Goal: Task Accomplishment & Management: Manage account settings

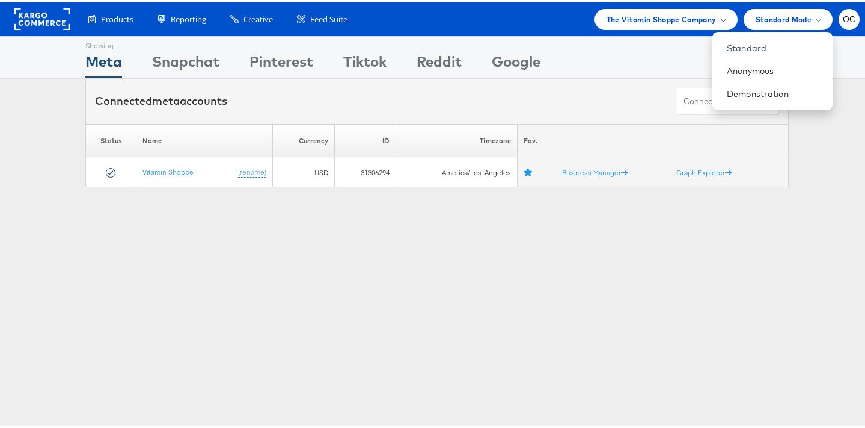
click at [652, 19] on span "The Vitamin Shoppe Company" at bounding box center [662, 17] width 110 height 13
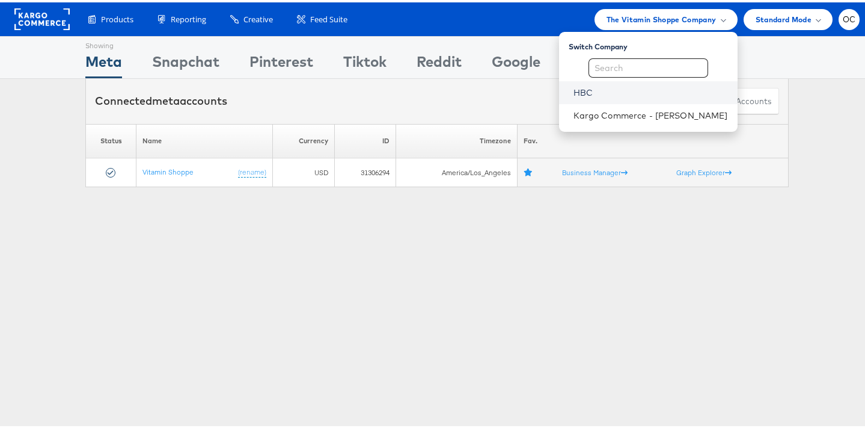
click at [589, 93] on link "HBC" at bounding box center [651, 90] width 155 height 12
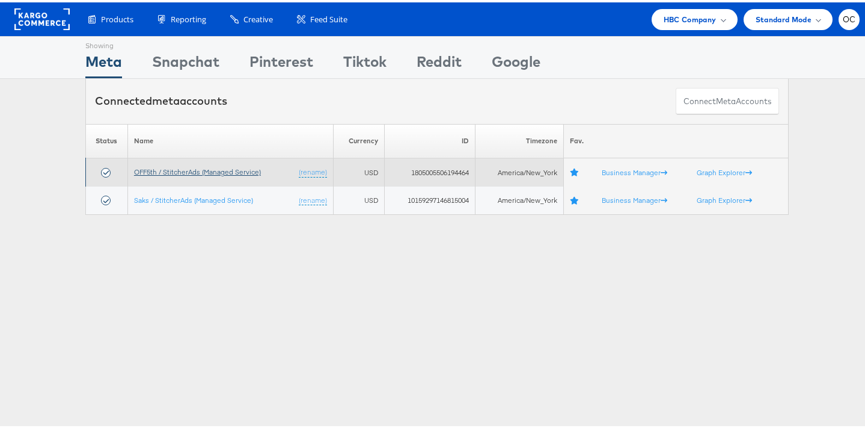
click at [186, 171] on link "OFF5th / StitcherAds (Managed Service)" at bounding box center [197, 169] width 127 height 9
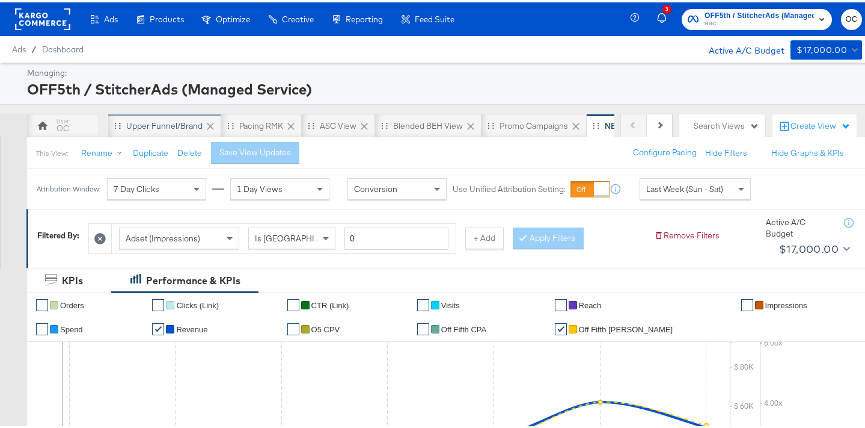
click at [167, 124] on div "Upper Funnel/Brand" at bounding box center [164, 123] width 76 height 11
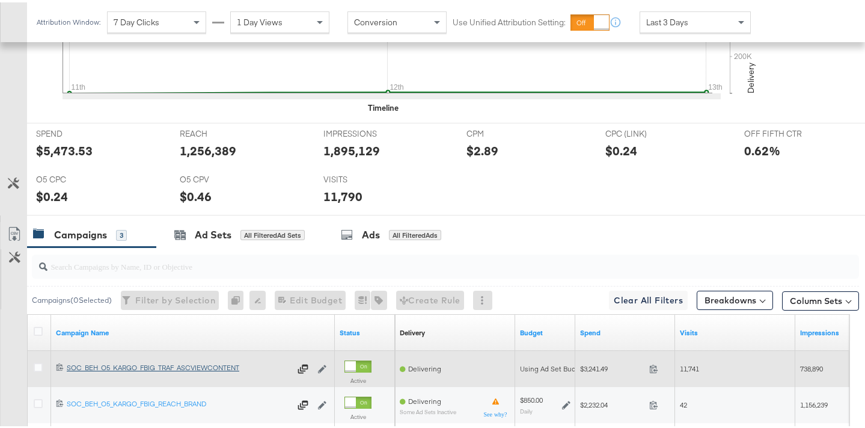
scroll to position [546, 0]
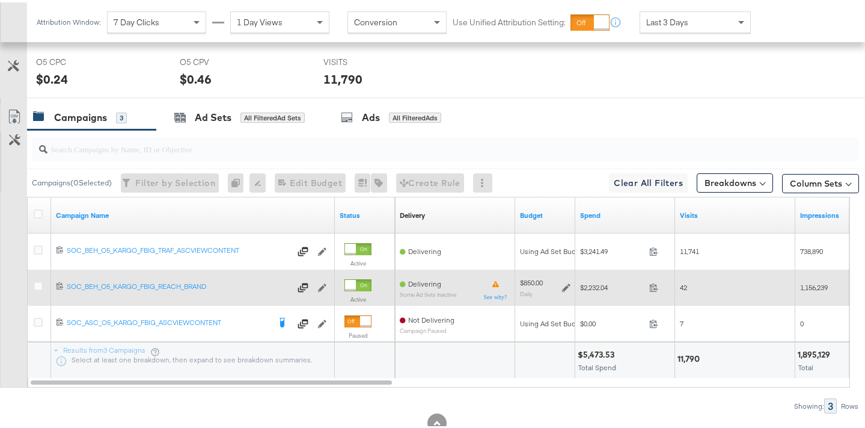
click at [568, 286] on icon at bounding box center [566, 285] width 8 height 8
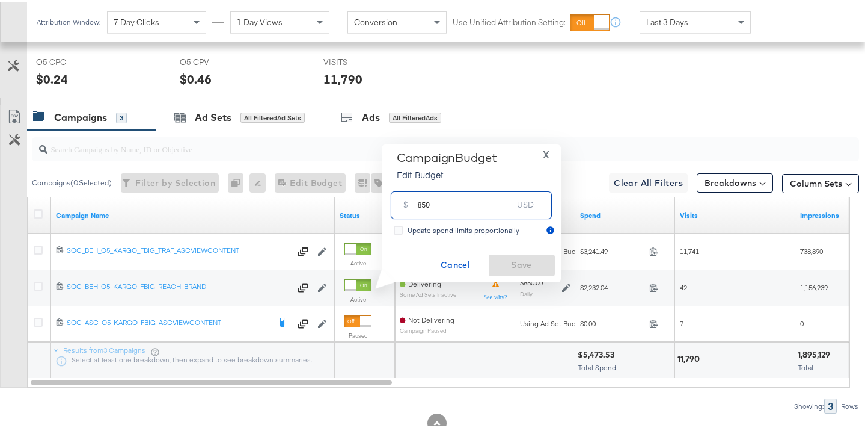
drag, startPoint x: 425, startPoint y: 202, endPoint x: 404, endPoint y: 203, distance: 21.1
click at [404, 203] on div "$ 850 USD" at bounding box center [471, 202] width 161 height 27
type input "900"
click at [500, 260] on span "Save" at bounding box center [522, 262] width 57 height 15
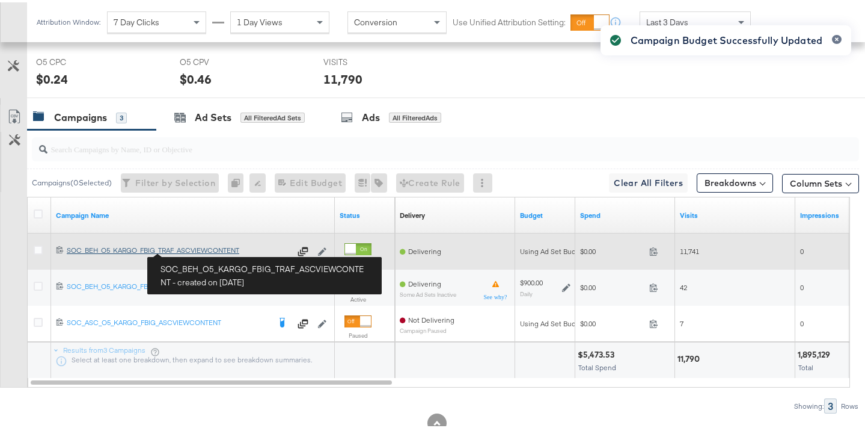
click at [192, 249] on div "SOC_BEH_O5_KARGO_FBIG_TRAF_ASCVIEWCONTENT SOC_BEH_O5_KARGO_FBIG_TRAF_ASCVIEWCON…" at bounding box center [179, 248] width 224 height 10
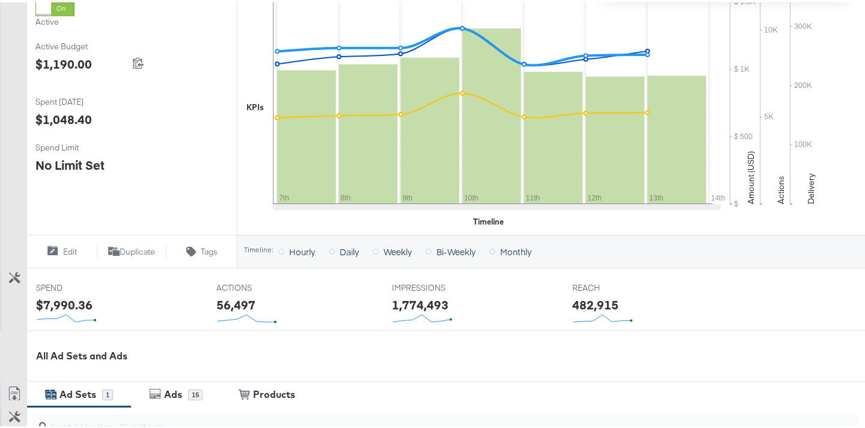
scroll to position [492, 0]
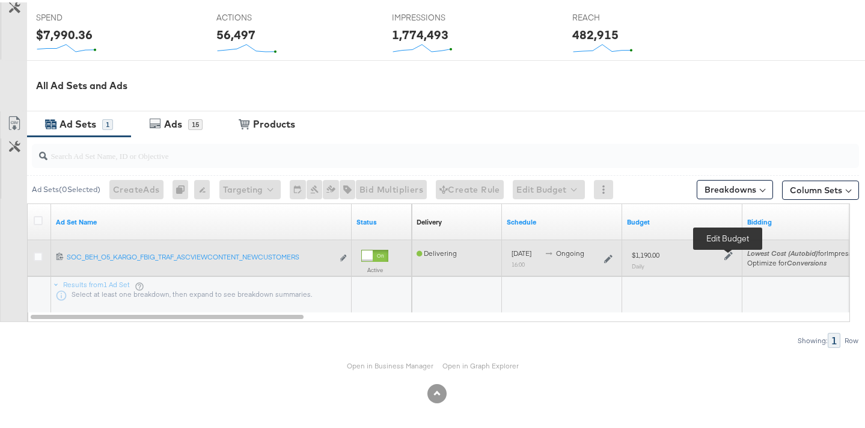
click at [728, 254] on icon at bounding box center [729, 253] width 8 height 8
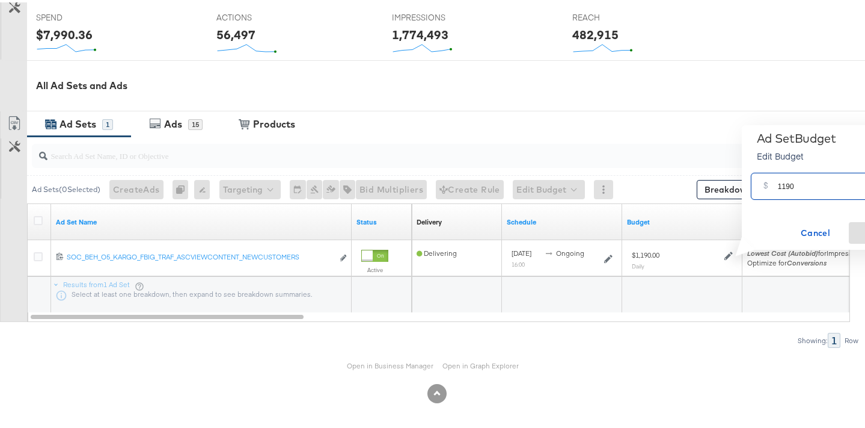
drag, startPoint x: 782, startPoint y: 185, endPoint x: 817, endPoint y: 185, distance: 34.9
click at [817, 185] on input "1190" at bounding box center [825, 179] width 95 height 26
type input "1260"
click at [861, 229] on span "Save" at bounding box center [882, 230] width 57 height 15
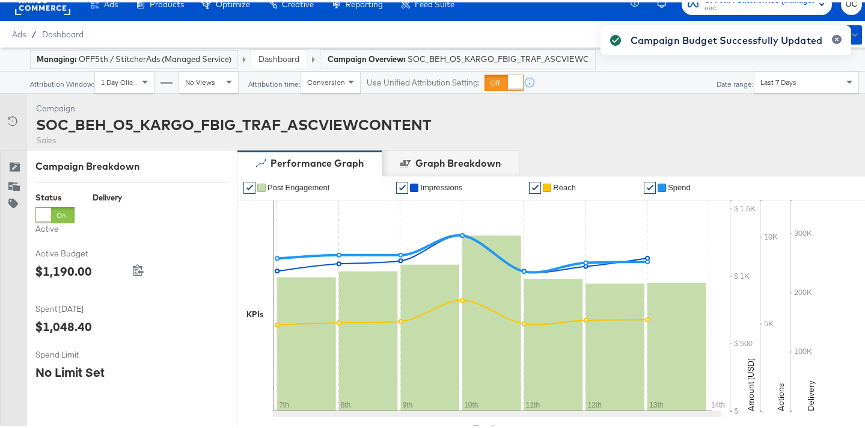
scroll to position [0, 0]
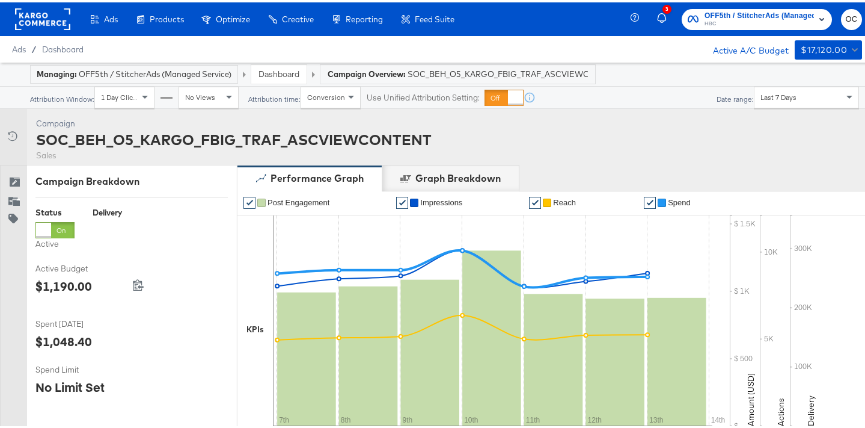
click at [296, 70] on link "Dashboard" at bounding box center [279, 71] width 41 height 11
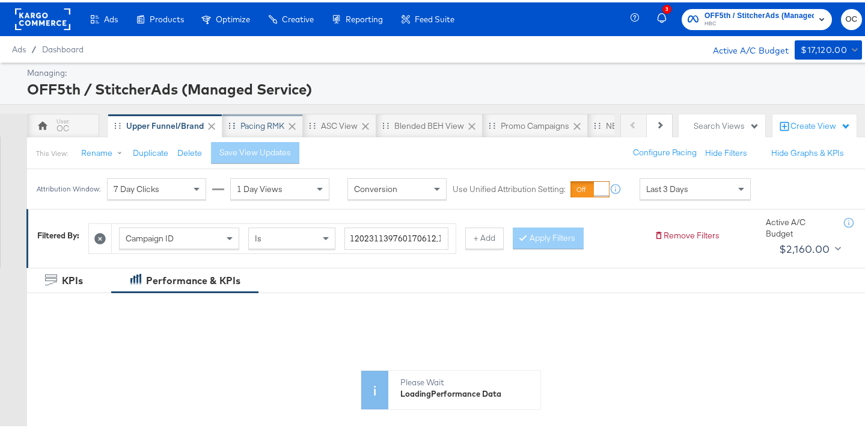
click at [268, 120] on div "Pacing RMK" at bounding box center [263, 123] width 44 height 11
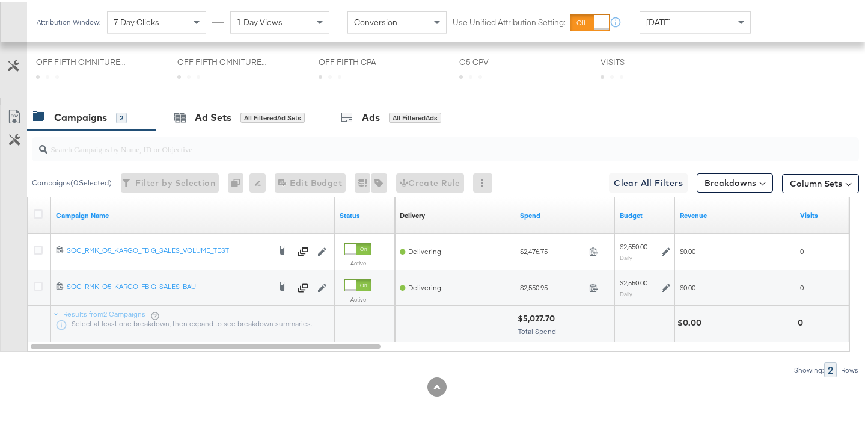
scroll to position [573, 0]
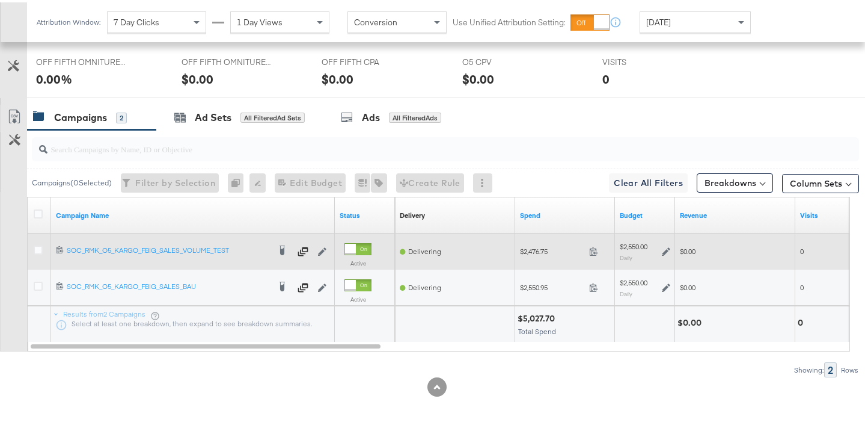
click at [668, 250] on icon at bounding box center [666, 249] width 8 height 8
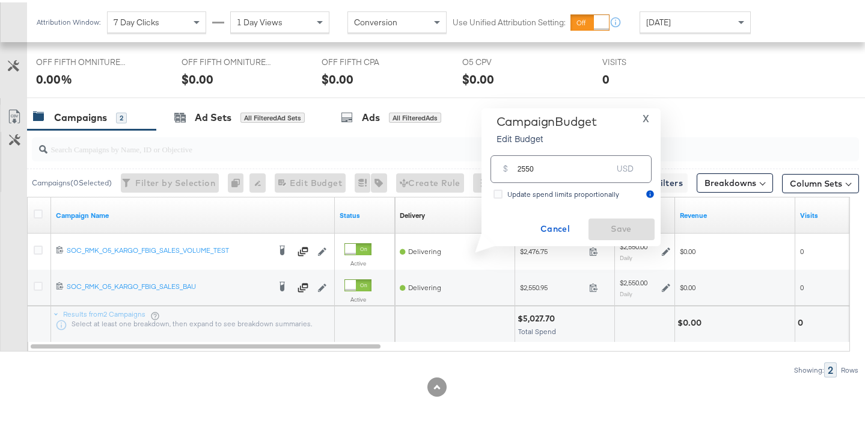
click at [530, 163] on input "2550" at bounding box center [565, 162] width 95 height 26
type input "2700"
click at [609, 223] on span "Save" at bounding box center [622, 226] width 57 height 15
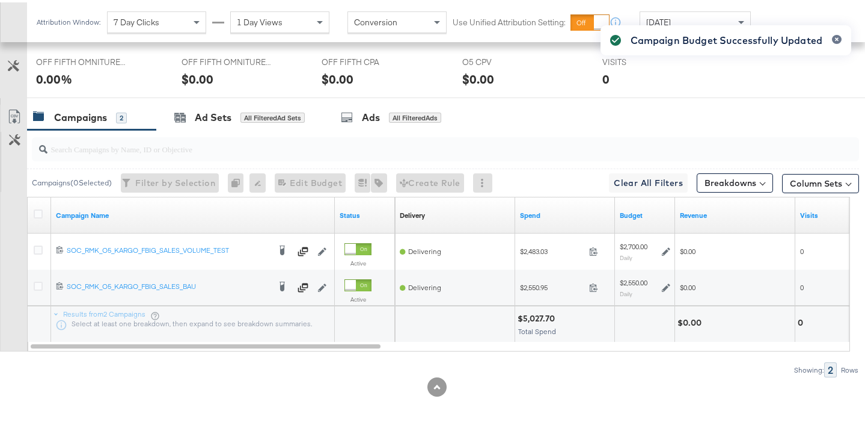
click at [668, 284] on div "Campaign Budget Successfully Updated" at bounding box center [726, 192] width 275 height 363
click at [666, 287] on div "Campaign Budget Successfully Updated" at bounding box center [726, 192] width 275 height 363
click at [665, 286] on div "Campaign Budget Successfully Updated" at bounding box center [726, 192] width 275 height 363
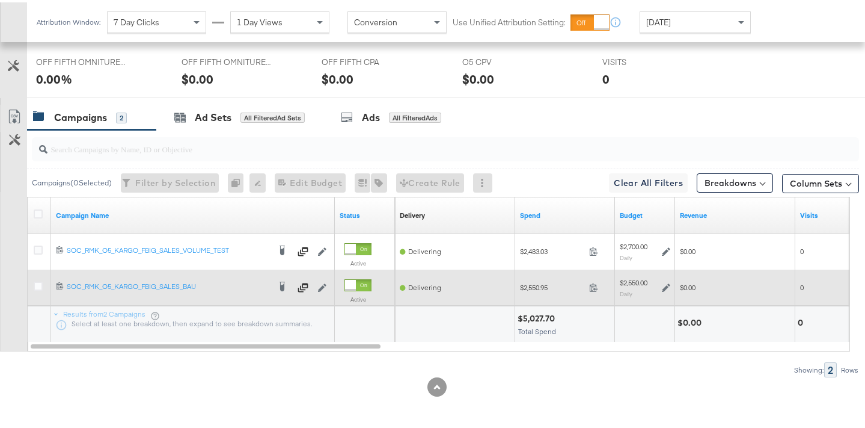
click at [663, 288] on icon at bounding box center [666, 285] width 8 height 8
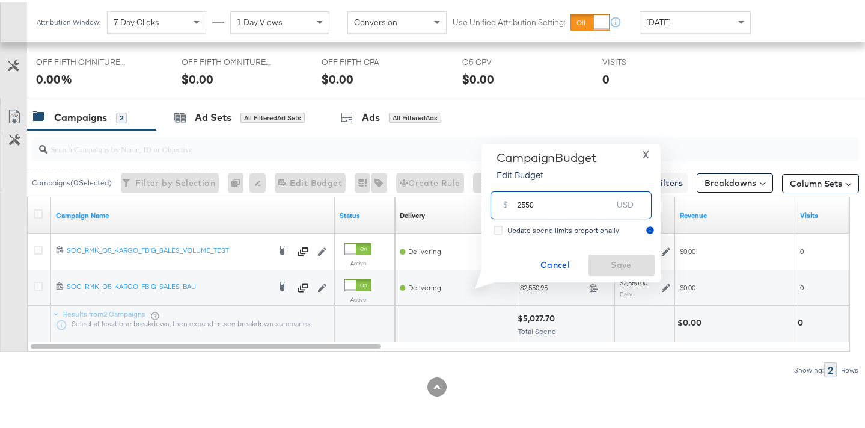
click at [527, 203] on input "2550" at bounding box center [565, 198] width 95 height 26
type input "2700"
click at [610, 257] on span "Save" at bounding box center [622, 262] width 57 height 15
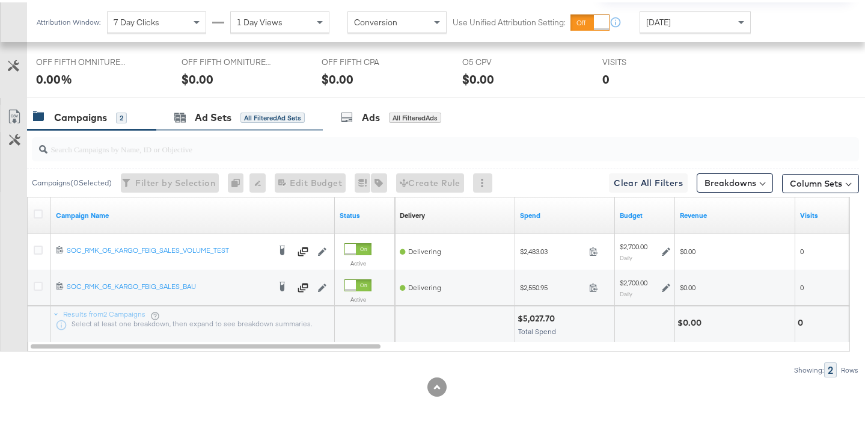
click at [244, 107] on div "Ad Sets All Filtered Ad Sets" at bounding box center [239, 115] width 167 height 26
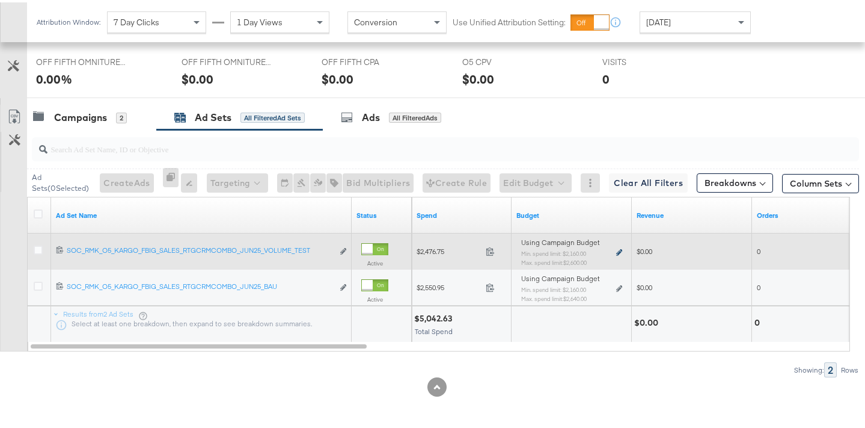
click at [620, 251] on icon at bounding box center [619, 250] width 6 height 7
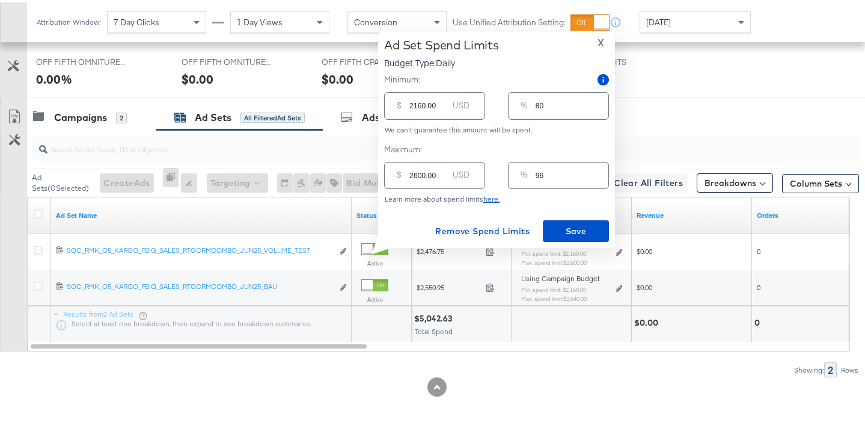
click at [418, 170] on input "2600.00" at bounding box center [429, 168] width 38 height 26
type input "200.00"
type input "7"
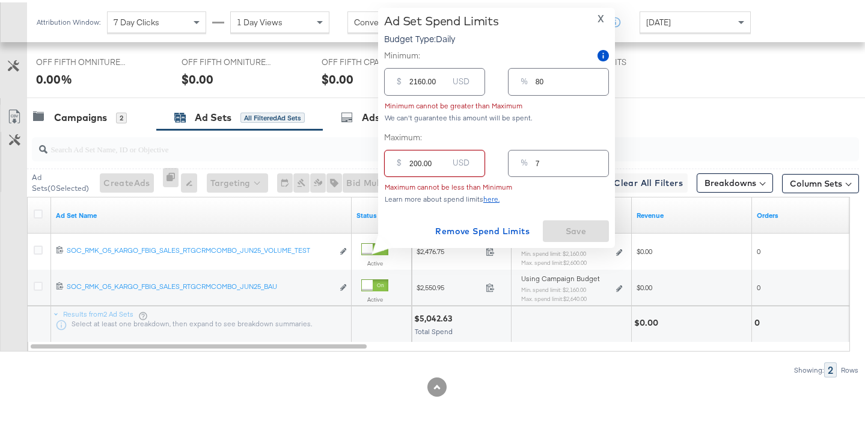
type input "2700.00"
type input "100"
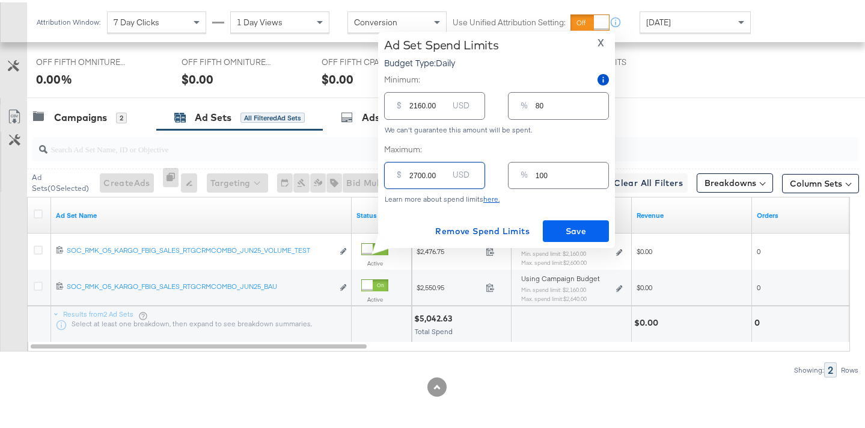
type input "2700.00"
click at [567, 234] on span "Save" at bounding box center [576, 228] width 57 height 15
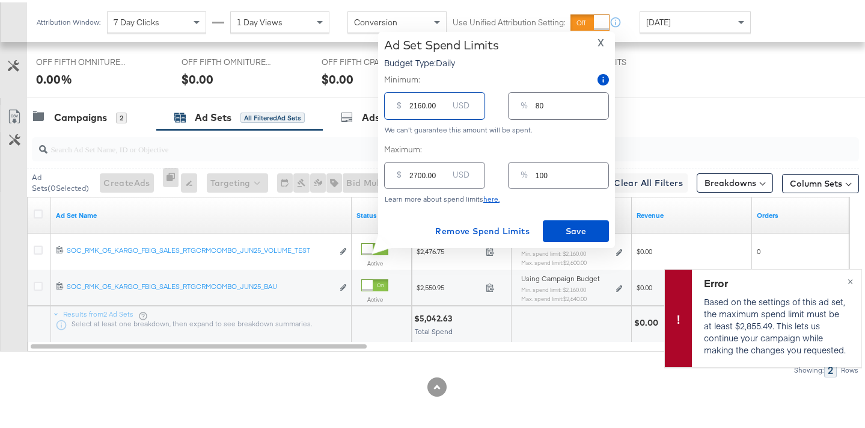
drag, startPoint x: 425, startPoint y: 103, endPoint x: 406, endPoint y: 102, distance: 19.3
click at [406, 102] on div "$ 2160.00 USD" at bounding box center [434, 103] width 101 height 27
drag, startPoint x: 434, startPoint y: 103, endPoint x: 394, endPoint y: 105, distance: 39.8
click at [394, 105] on div "$ 2160.00 USD" at bounding box center [434, 103] width 101 height 27
type input "0"
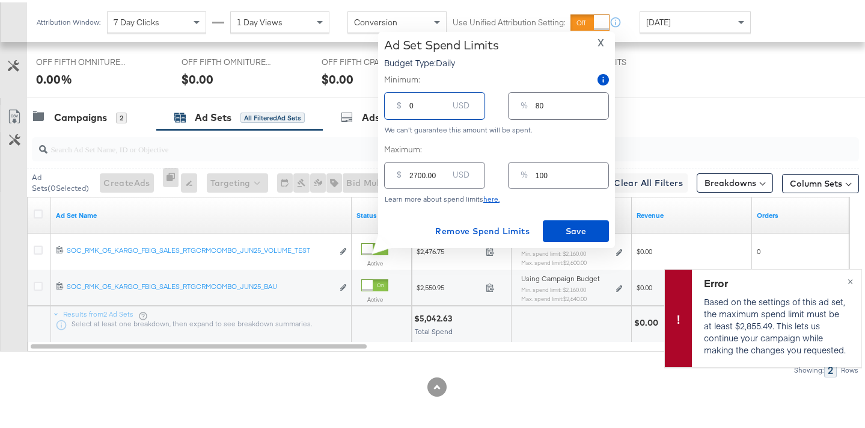
type input "0"
click at [572, 221] on span "Save" at bounding box center [576, 228] width 57 height 15
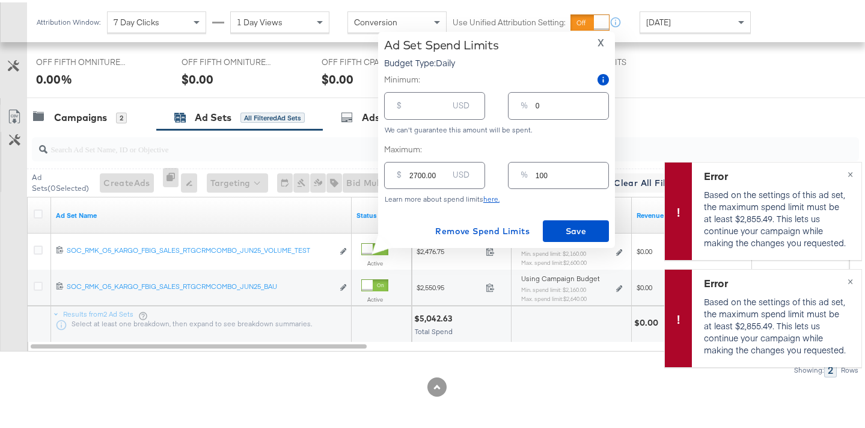
click at [410, 102] on input "number" at bounding box center [429, 98] width 38 height 26
type input "22"
type input "1"
type input "220"
type input "8"
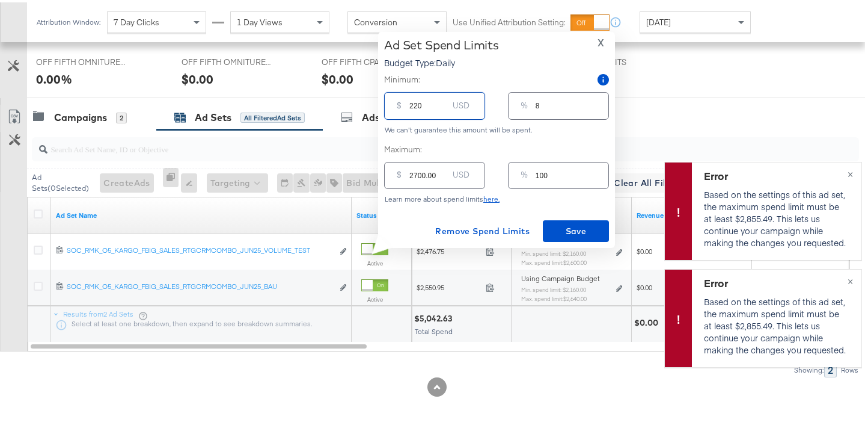
type input "2200"
type input "81"
type input "220"
type input "8"
type input "22"
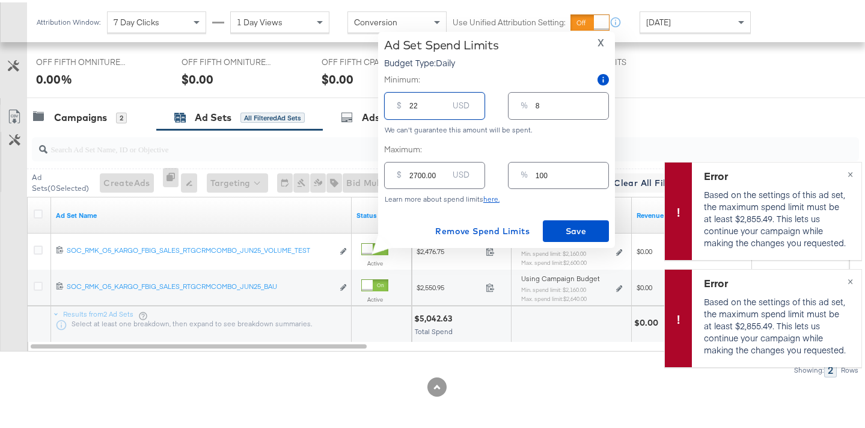
type input "1"
type input "2"
type input "0"
type input "23"
type input "1"
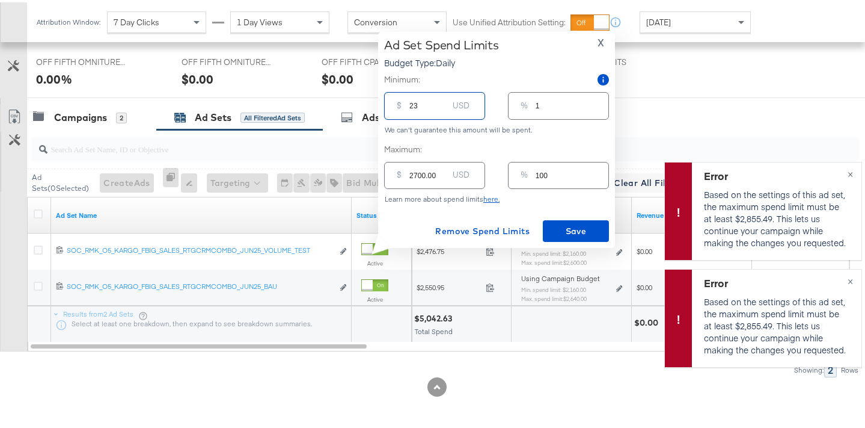
type input "230"
type input "9"
type input "2300"
type input "85"
type input "2300.00"
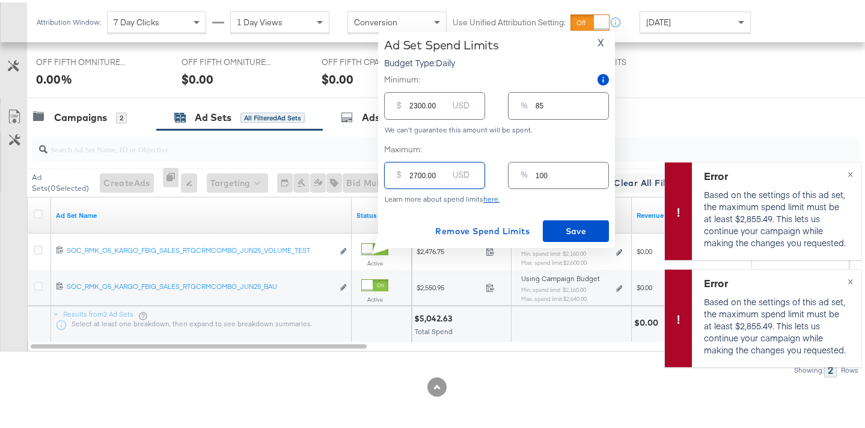
drag, startPoint x: 425, startPoint y: 174, endPoint x: 413, endPoint y: 174, distance: 11.4
click at [413, 174] on input "2700.00" at bounding box center [429, 168] width 38 height 26
type input "28.00"
type input "1"
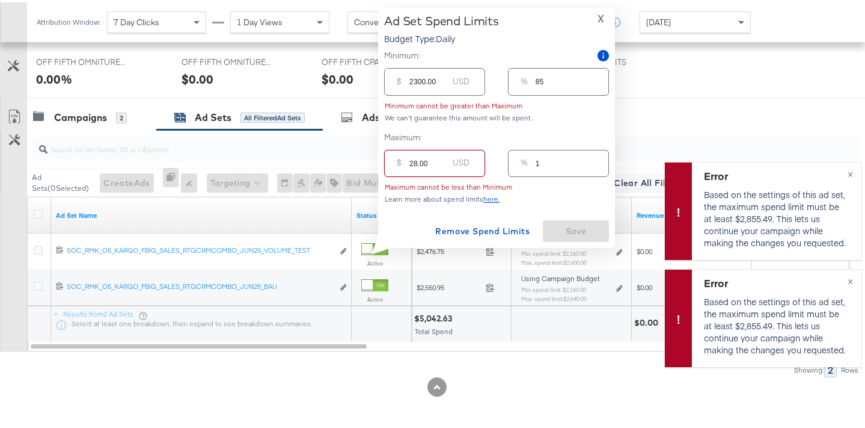
type input "285.00"
type input "11"
type input "2856.00"
type input "106"
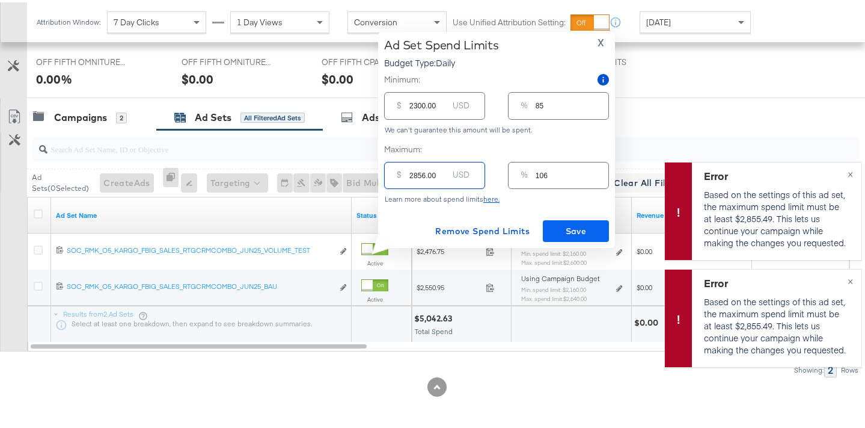
type input "2856.00"
click at [570, 227] on span "Save" at bounding box center [576, 228] width 57 height 15
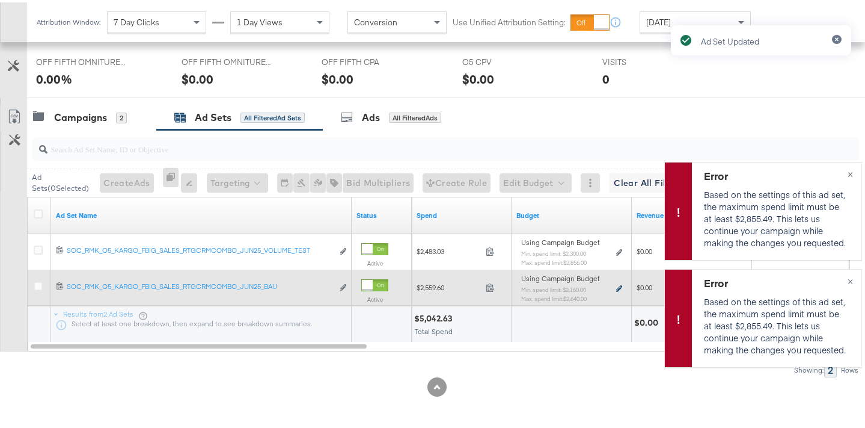
click at [617, 289] on icon at bounding box center [619, 286] width 6 height 7
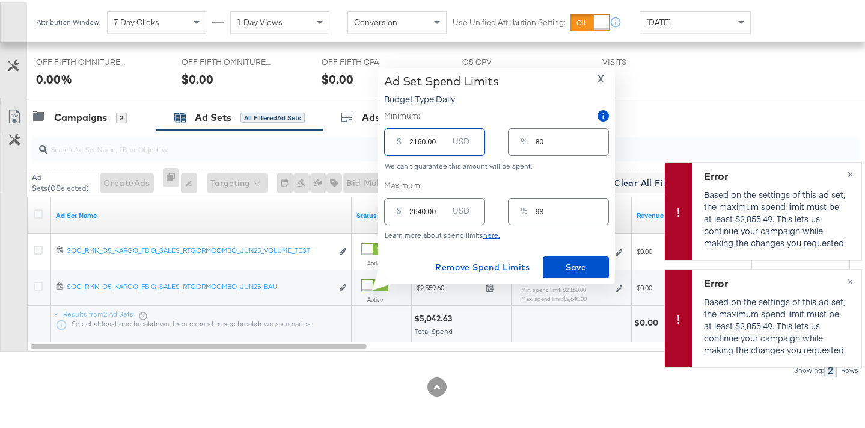
drag, startPoint x: 424, startPoint y: 140, endPoint x: 415, endPoint y: 140, distance: 9.0
click at [415, 140] on input "2160.00" at bounding box center [429, 134] width 38 height 26
type input "23.00"
type input "1"
type input "230.00"
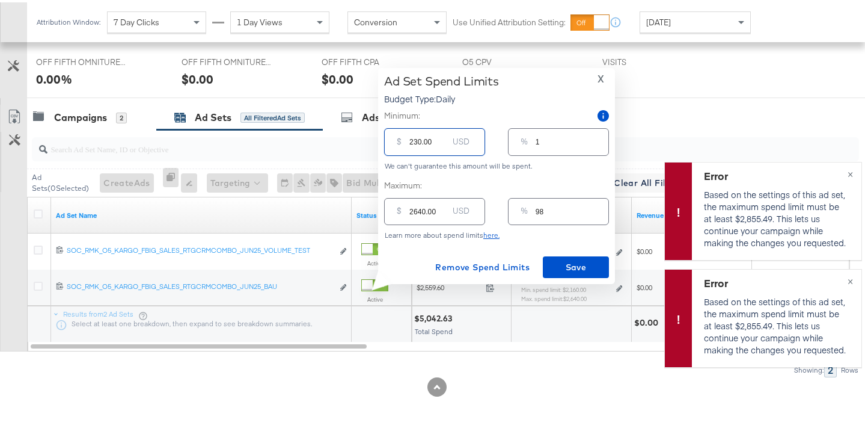
type input "9"
type input "2300.00"
type input "85"
type input "2300.00"
drag, startPoint x: 423, startPoint y: 209, endPoint x: 415, endPoint y: 208, distance: 8.5
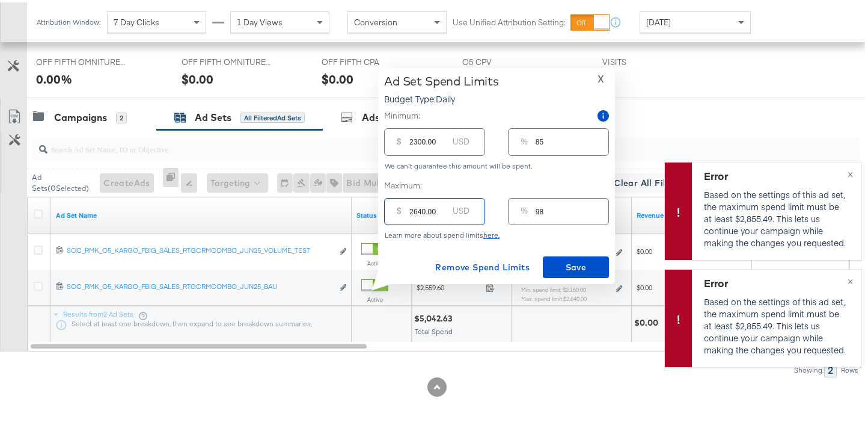
click at [415, 208] on input "2640.00" at bounding box center [429, 204] width 38 height 26
type input "270.00"
type input "10"
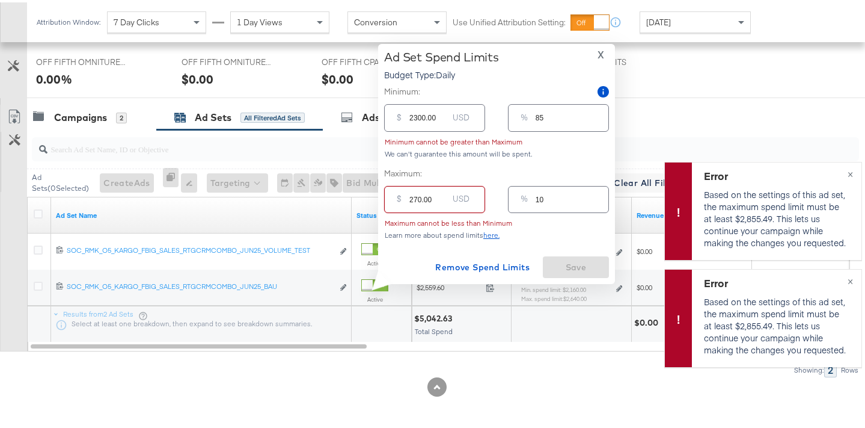
type input "2700.00"
type input "100"
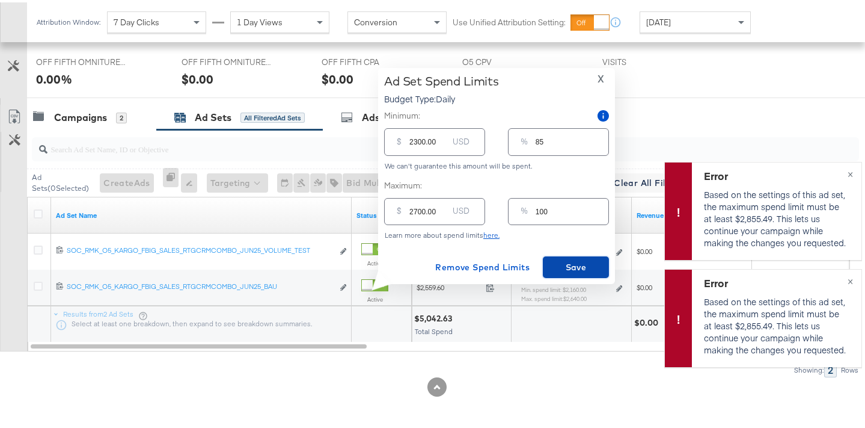
click at [571, 262] on span "Save" at bounding box center [576, 264] width 57 height 15
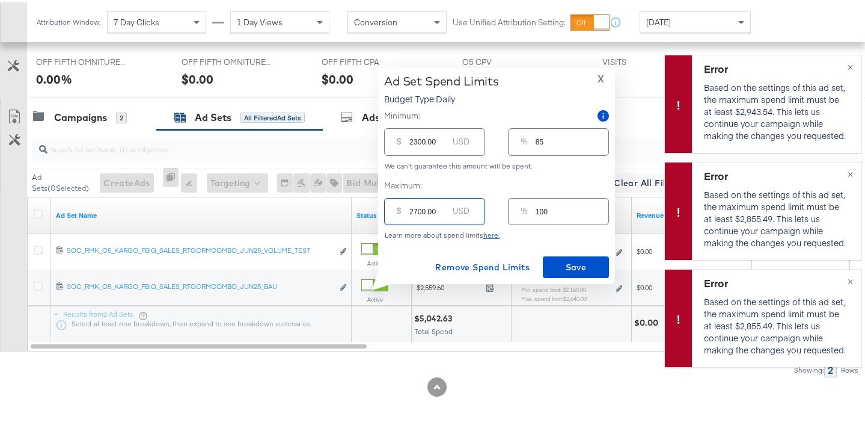
drag, startPoint x: 423, startPoint y: 210, endPoint x: 415, endPoint y: 210, distance: 8.4
click at [415, 210] on input "2700.00" at bounding box center [429, 204] width 38 height 26
type input "28.00"
type input "1"
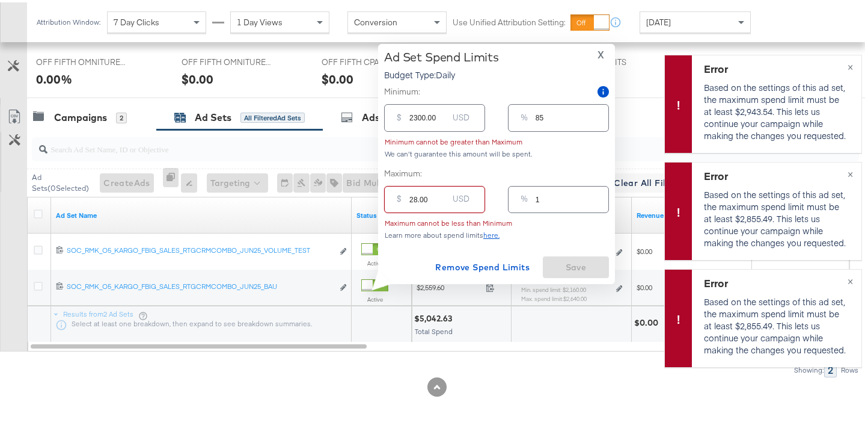
type input "285.00"
type input "11"
type input "2856.00"
type input "106"
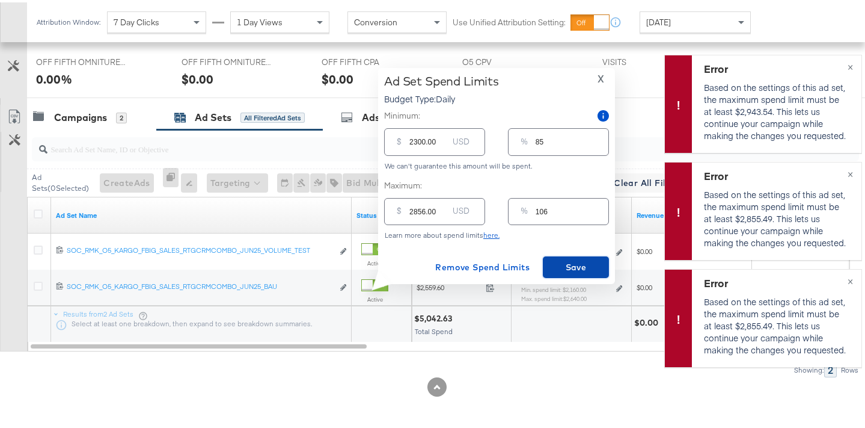
click at [578, 272] on button "Save" at bounding box center [576, 265] width 66 height 22
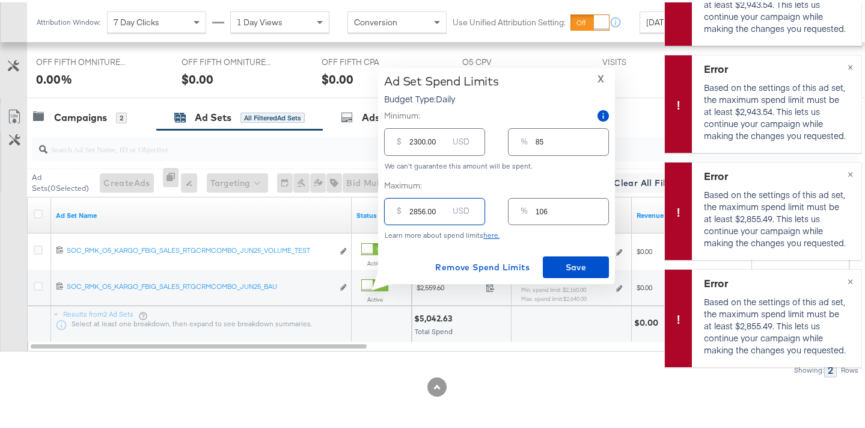
drag, startPoint x: 426, startPoint y: 207, endPoint x: 414, endPoint y: 206, distance: 11.5
click at [414, 206] on input "2856.00" at bounding box center [429, 204] width 38 height 26
type input "29.00"
type input "1"
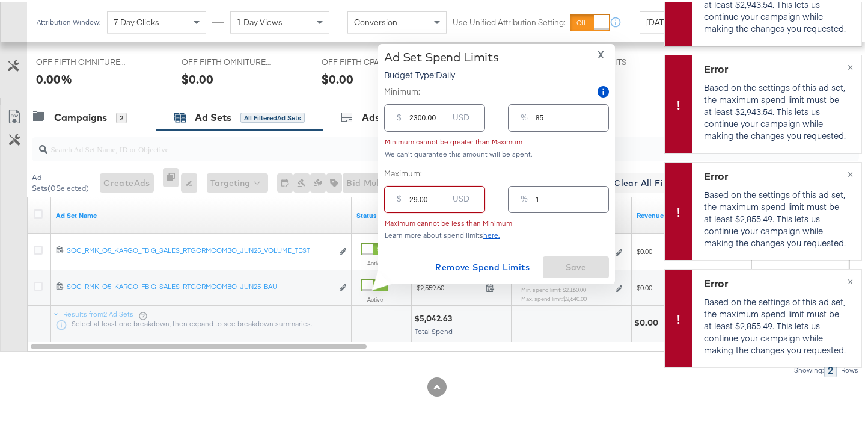
type input "294.00"
type input "11"
type input "2944.00"
type input "109"
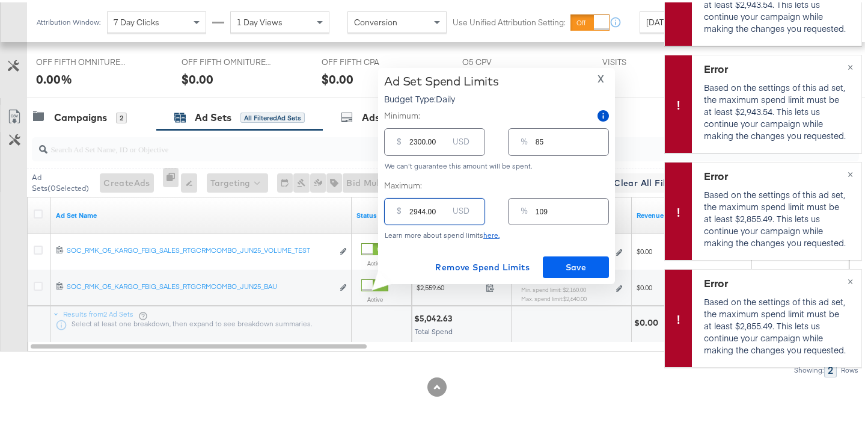
type input "2944.00"
click at [566, 258] on span "Save" at bounding box center [576, 264] width 57 height 15
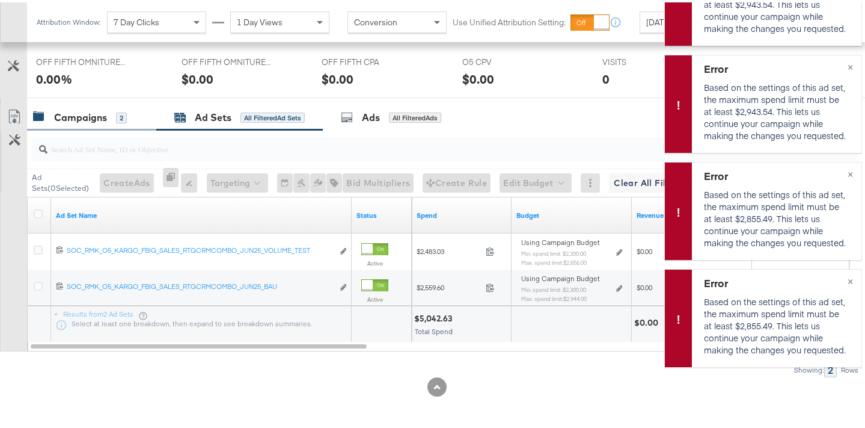
click at [110, 127] on div "Campaigns 2" at bounding box center [91, 115] width 129 height 26
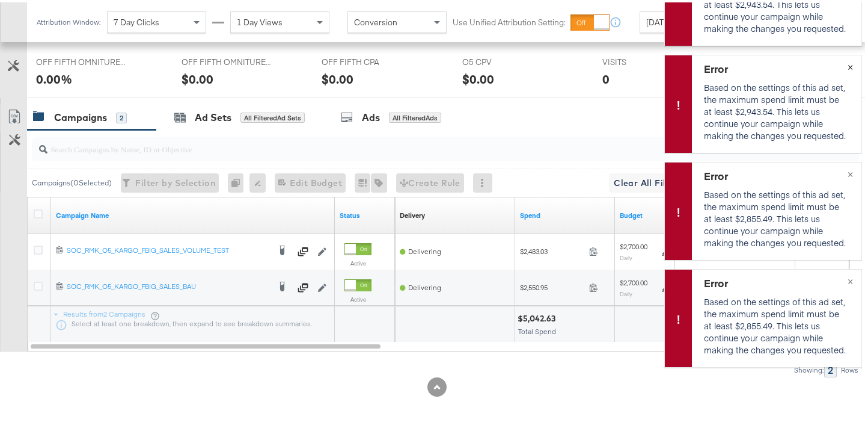
click at [848, 64] on span "×" at bounding box center [850, 64] width 5 height 14
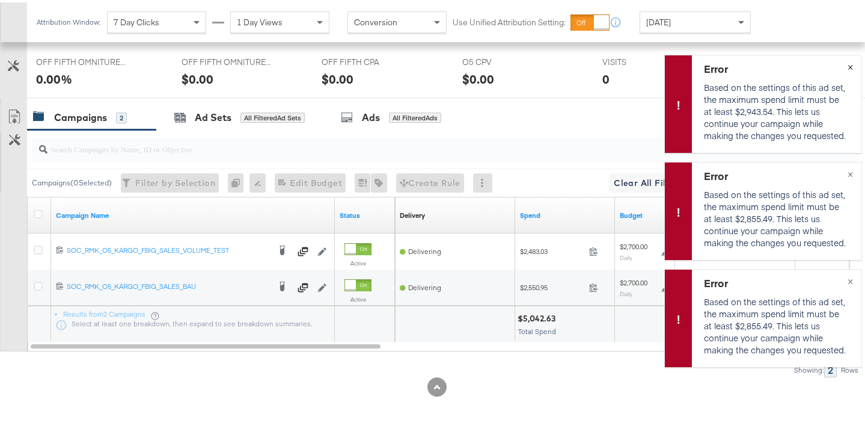
click at [848, 64] on span "×" at bounding box center [850, 64] width 5 height 14
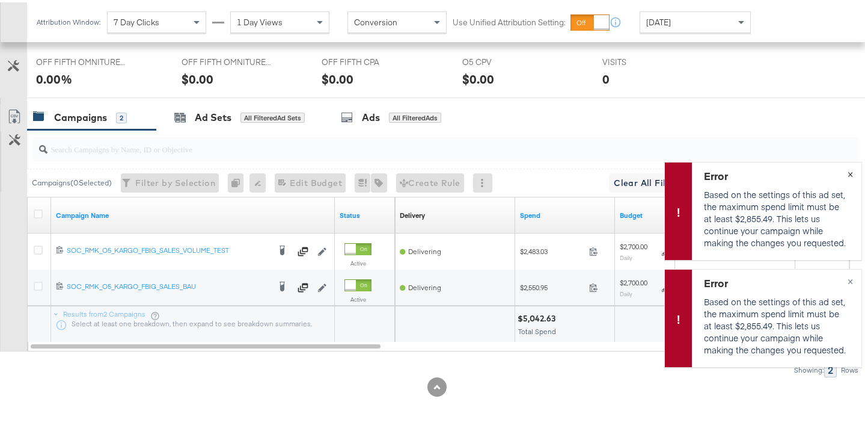
click at [848, 169] on span "×" at bounding box center [850, 171] width 5 height 14
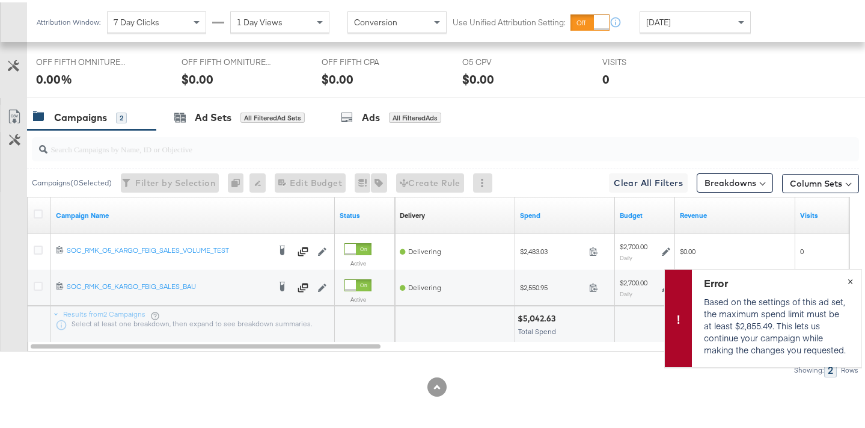
click at [848, 272] on span "×" at bounding box center [850, 278] width 5 height 14
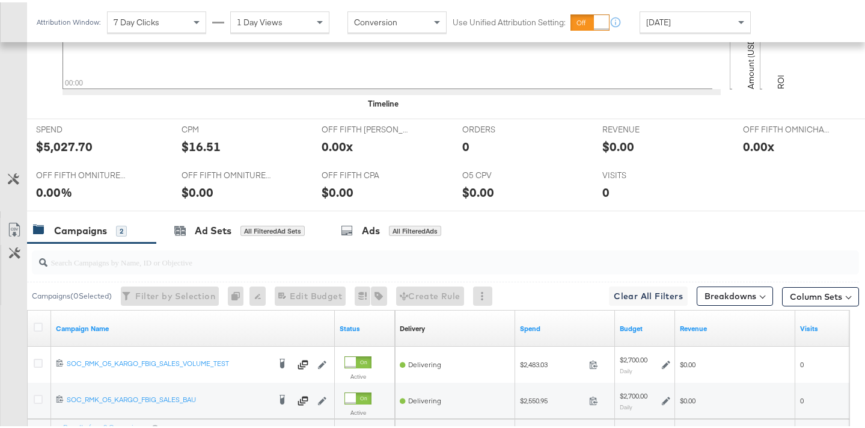
scroll to position [48, 0]
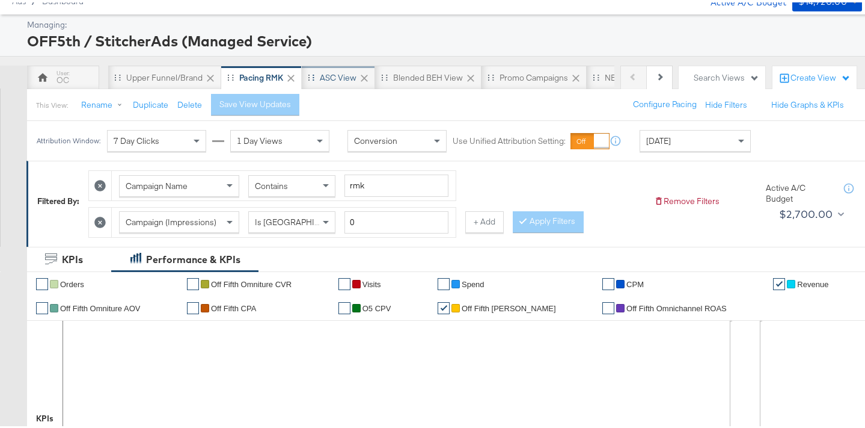
click at [346, 69] on div "ASC View" at bounding box center [338, 75] width 73 height 24
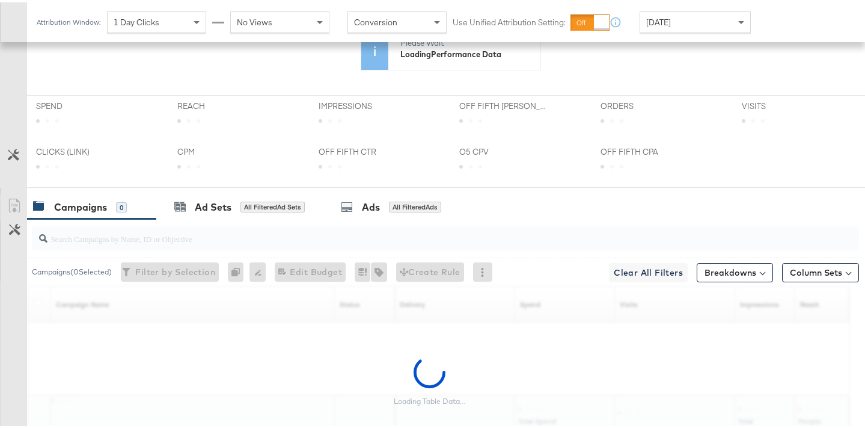
scroll to position [492, 0]
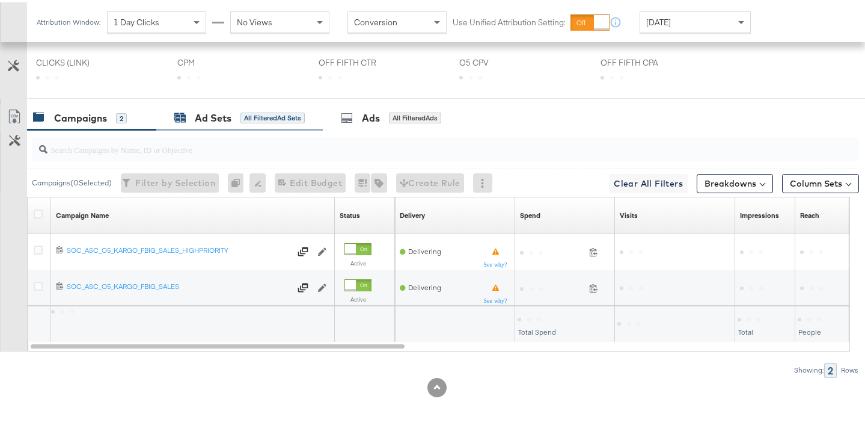
click at [215, 112] on div "Ad Sets" at bounding box center [213, 116] width 37 height 14
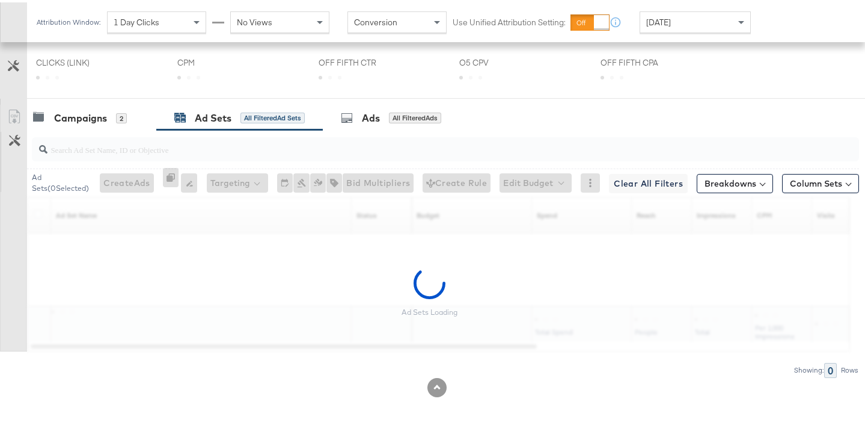
scroll to position [609, 0]
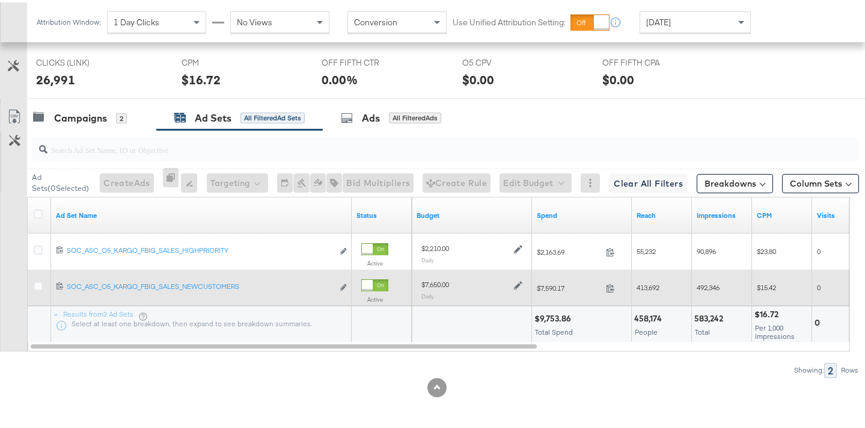
click at [518, 284] on icon at bounding box center [518, 283] width 8 height 8
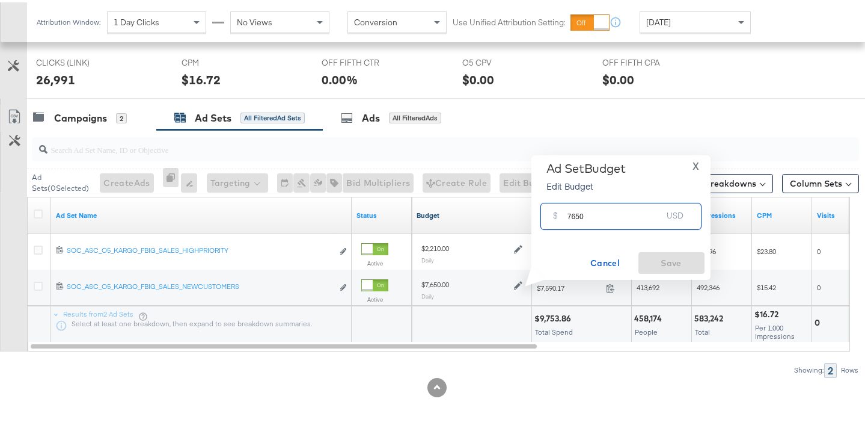
drag, startPoint x: 580, startPoint y: 212, endPoint x: 518, endPoint y: 215, distance: 62.0
type input "8100"
click at [659, 256] on span "Save" at bounding box center [672, 260] width 57 height 15
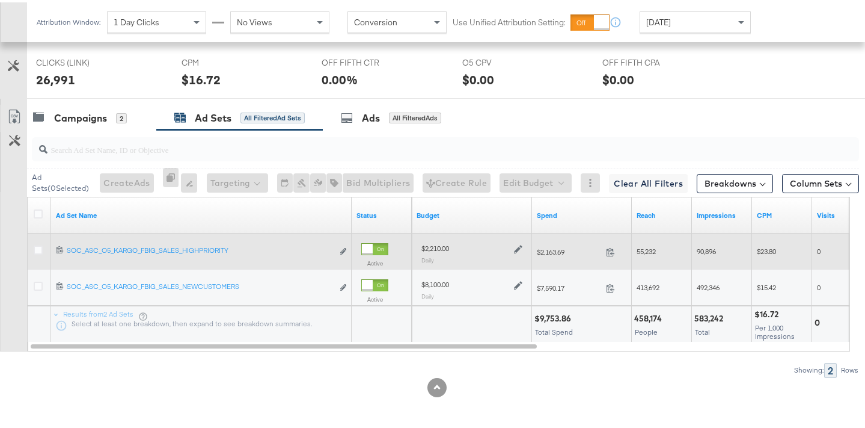
click at [515, 245] on icon at bounding box center [518, 246] width 8 height 8
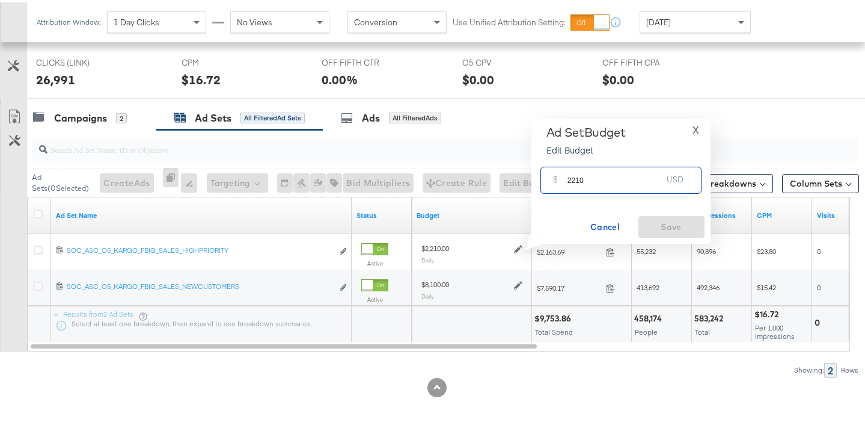
drag, startPoint x: 580, startPoint y: 177, endPoint x: 573, endPoint y: 178, distance: 7.2
click at [573, 178] on input "2210" at bounding box center [615, 173] width 95 height 26
type input "2340"
click at [685, 224] on span "Save" at bounding box center [672, 224] width 57 height 15
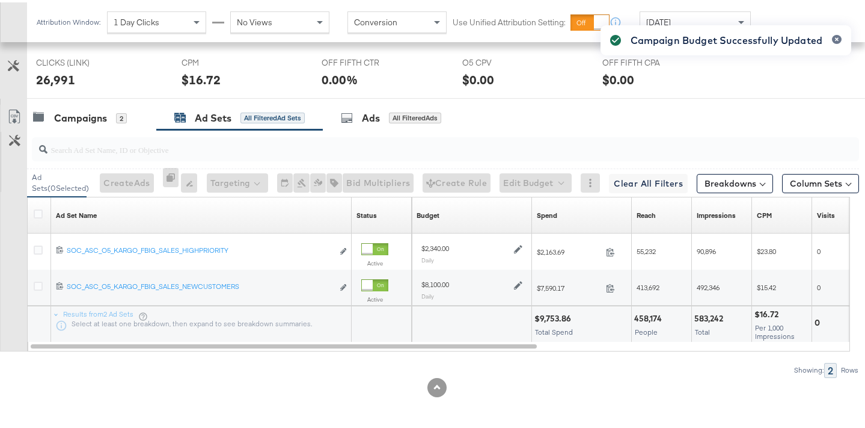
scroll to position [0, 0]
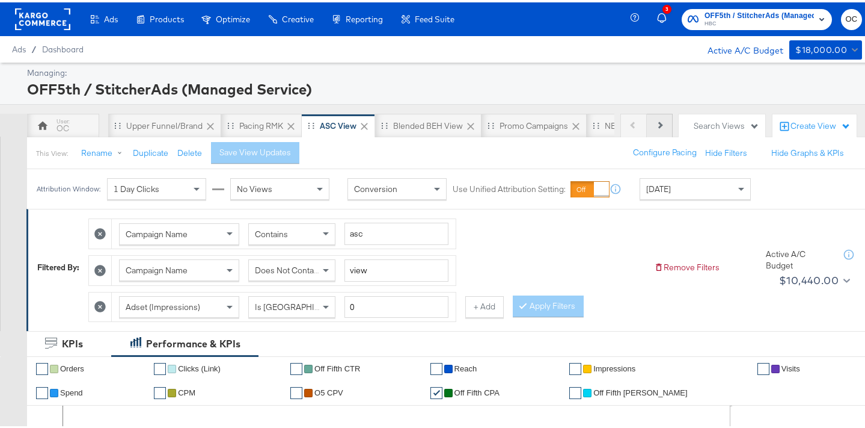
click at [656, 121] on icon at bounding box center [659, 122] width 7 height 7
click at [529, 121] on div "NEW O5 Weekly Report" at bounding box center [529, 123] width 88 height 11
